Goal: Find specific page/section: Find specific page/section

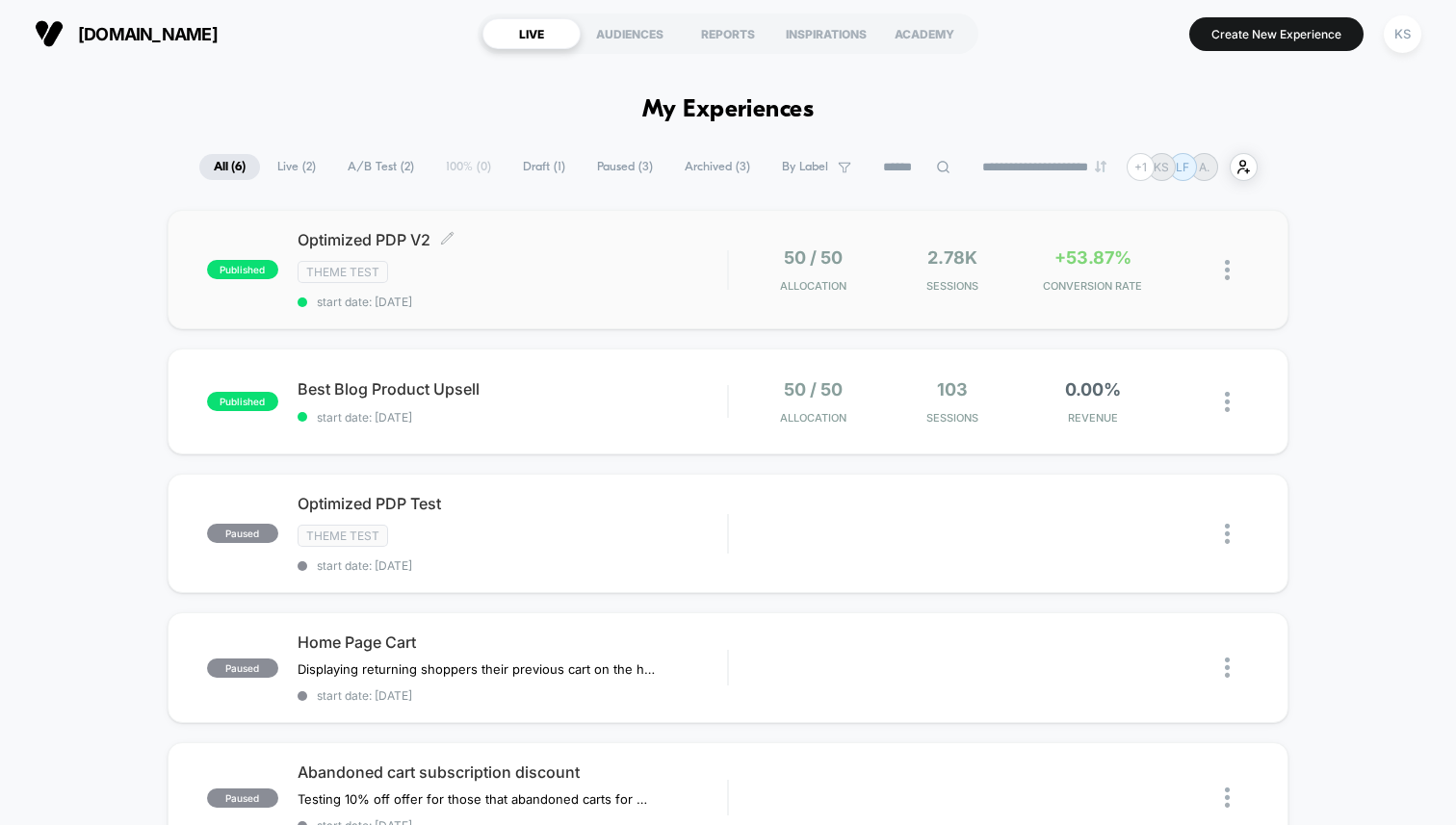
click at [566, 261] on div "Theme Test" at bounding box center [512, 271] width 430 height 22
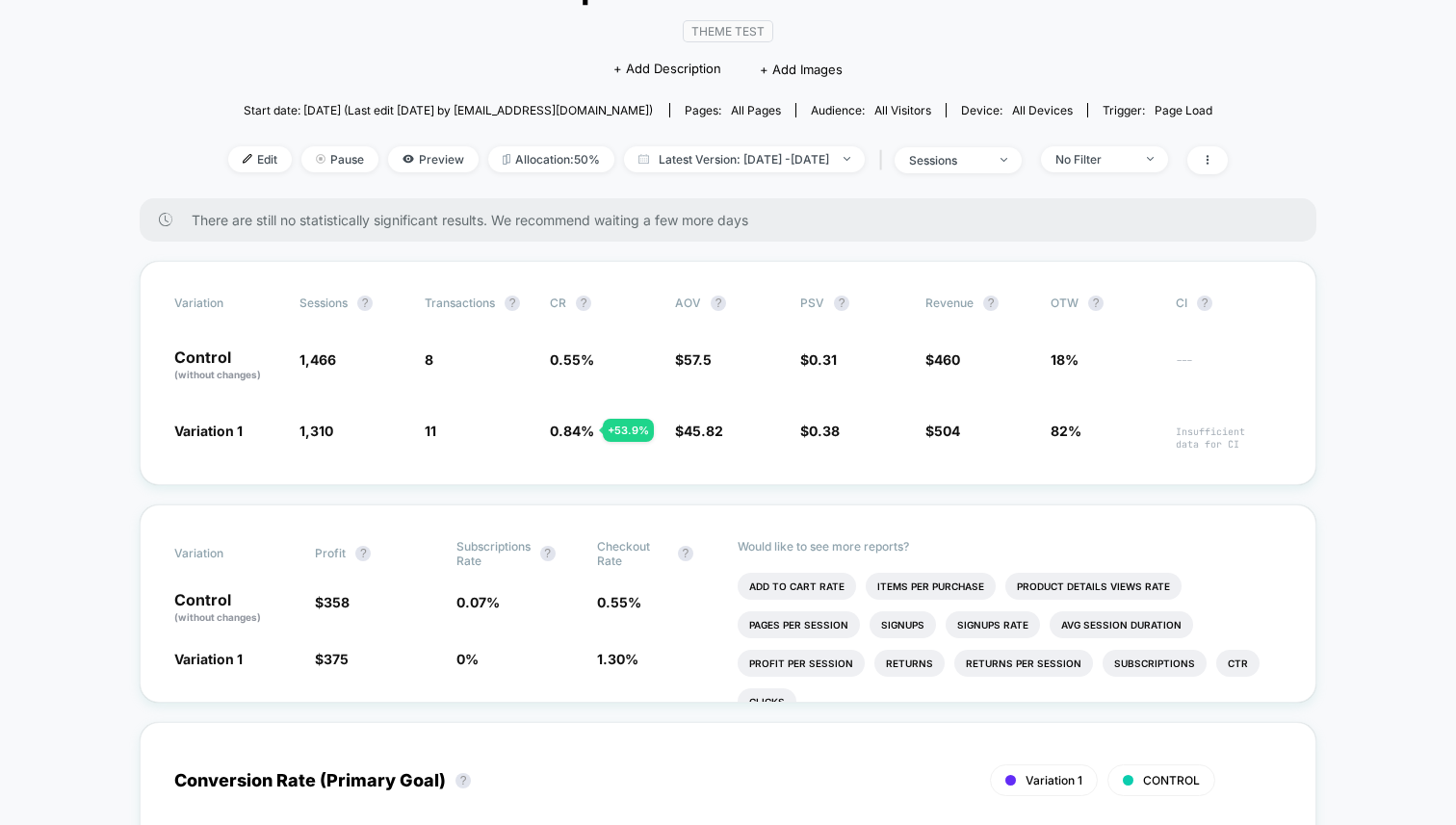
scroll to position [173, 0]
